Goal: Task Accomplishment & Management: Manage account settings

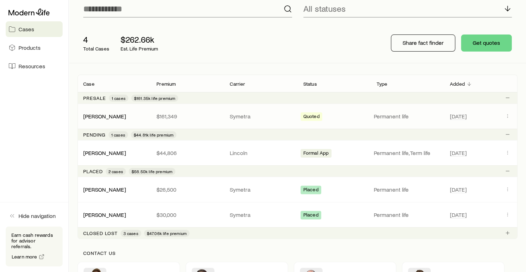
scroll to position [71, 0]
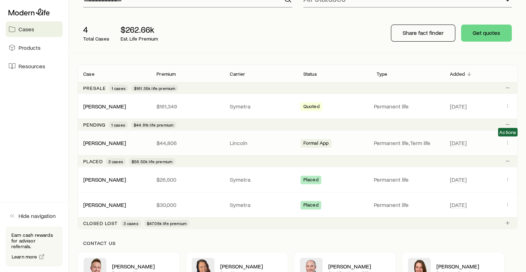
click at [511, 141] on span "Actions" at bounding box center [507, 143] width 9 height 7
click at [508, 138] on button "Client cases" at bounding box center [507, 142] width 9 height 9
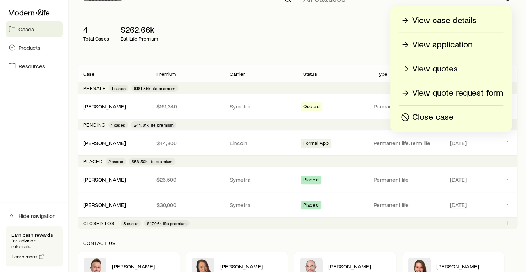
click at [432, 24] on p "View case details" at bounding box center [444, 20] width 64 height 11
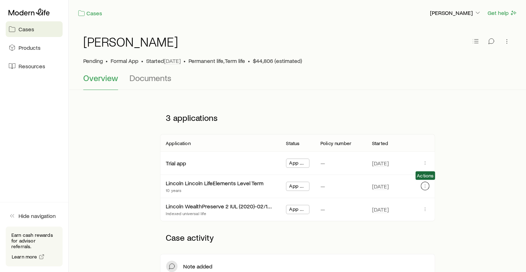
click at [426, 188] on icon "button" at bounding box center [425, 186] width 6 height 6
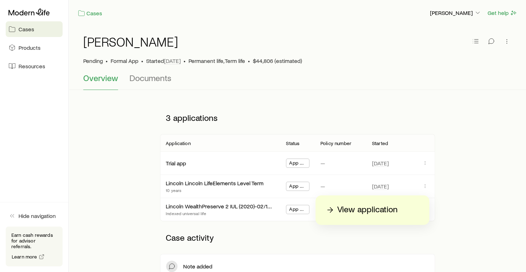
click at [322, 183] on p "—" at bounding box center [322, 186] width 5 height 7
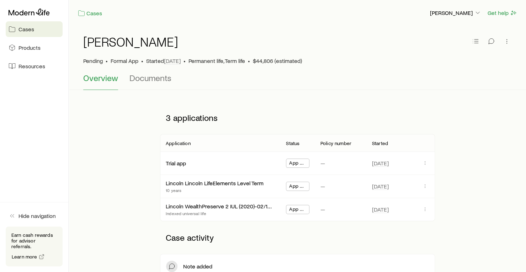
click at [291, 183] on span "App Received" at bounding box center [297, 186] width 17 height 7
click at [294, 186] on span "App Received" at bounding box center [297, 186] width 17 height 7
click at [305, 190] on div "App Received" at bounding box center [297, 186] width 23 height 23
click at [431, 188] on div "[DATE]" at bounding box center [400, 186] width 69 height 23
click at [427, 185] on icon "button" at bounding box center [425, 186] width 6 height 6
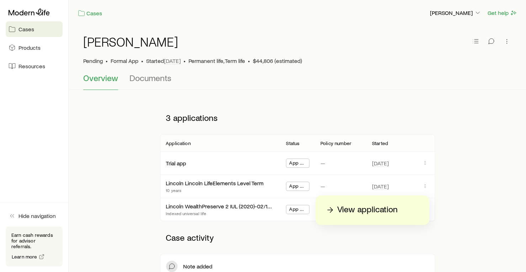
click at [391, 207] on p "View application" at bounding box center [367, 209] width 60 height 11
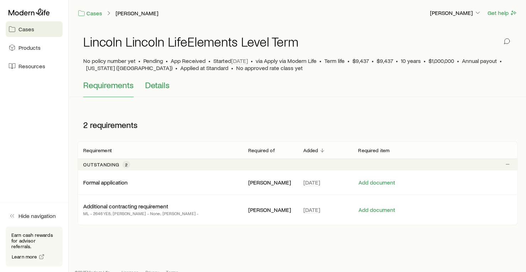
click at [158, 83] on span "Details" at bounding box center [157, 85] width 25 height 10
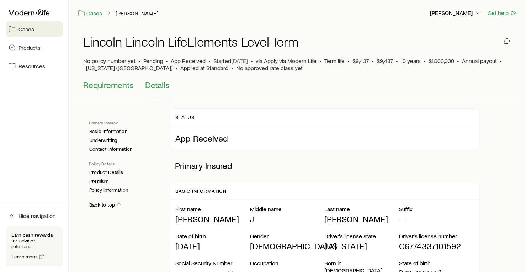
click at [111, 88] on span "Requirements" at bounding box center [108, 85] width 50 height 10
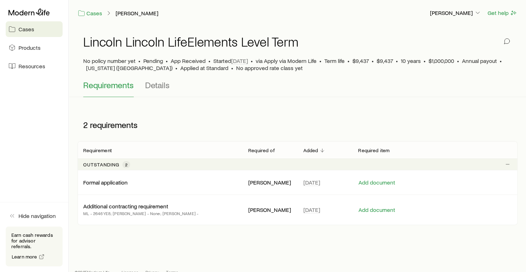
click at [279, 153] on div "Required of" at bounding box center [269, 150] width 55 height 9
click at [296, 150] on div "Required of" at bounding box center [269, 150] width 55 height 9
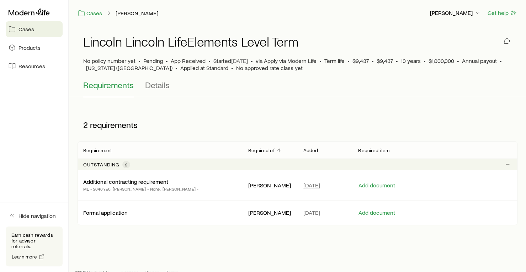
click at [265, 150] on p "Required of" at bounding box center [261, 151] width 27 height 6
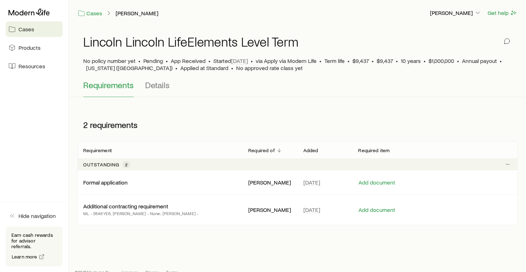
click at [265, 150] on p "Required of" at bounding box center [261, 151] width 27 height 6
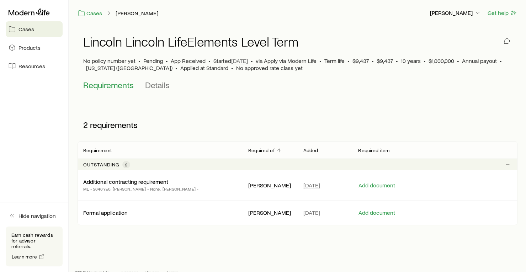
click at [265, 150] on p "Required of" at bounding box center [261, 151] width 27 height 6
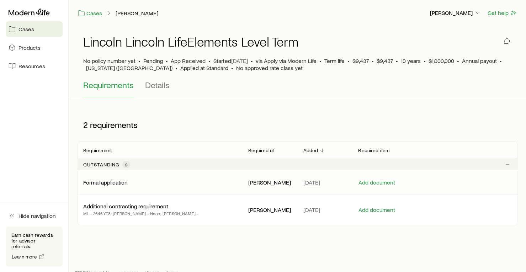
click at [117, 183] on p "Formal application" at bounding box center [105, 182] width 44 height 7
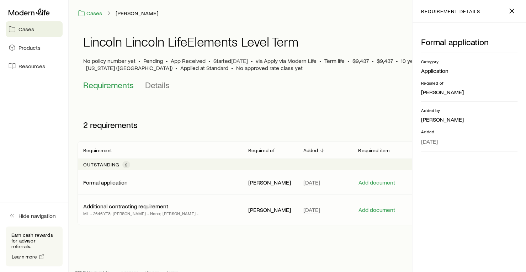
click at [121, 208] on p "Additional contracting requirement" at bounding box center [125, 206] width 85 height 7
